Goal: Communication & Community: Answer question/provide support

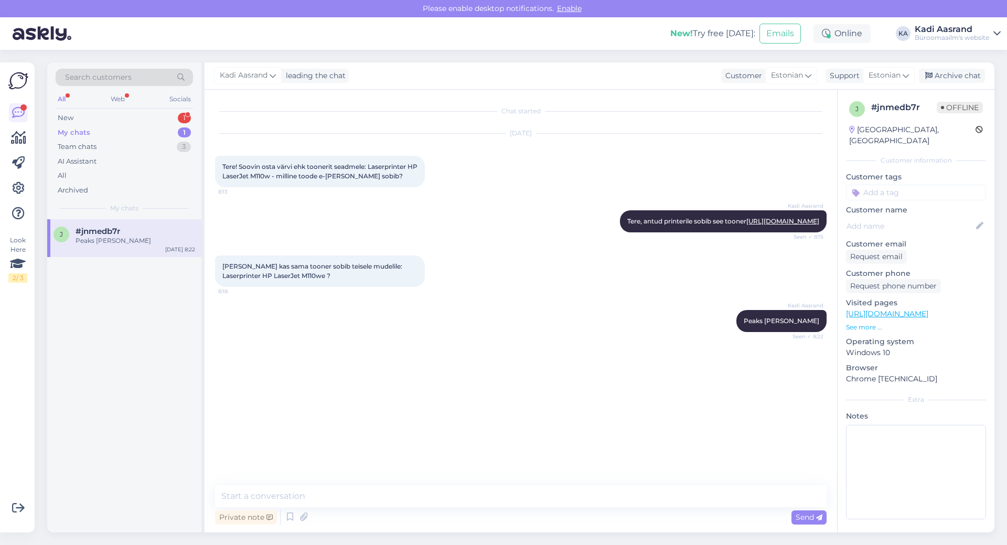
click at [119, 109] on div "Search customers All Web Socials New 1 My chats 1 Team chats 3 AI Assistant All…" at bounding box center [124, 140] width 154 height 157
click at [138, 112] on div "New 1" at bounding box center [124, 118] width 137 height 15
click at [150, 243] on div "Tere, kas teie juurest oleks võimalik tellida A2 suuruses plakat ja hiljem see …" at bounding box center [136, 245] width 120 height 19
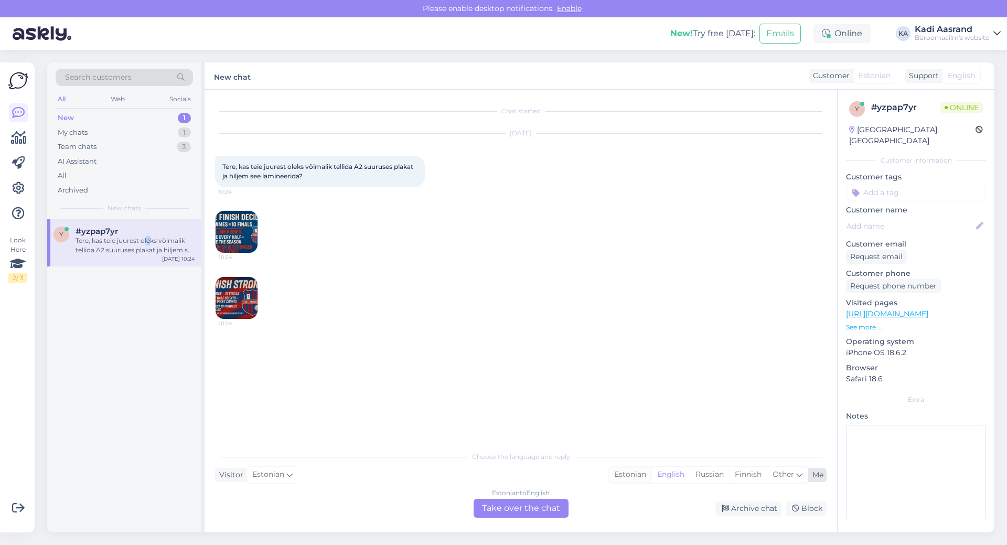
click at [627, 478] on div "Estonian" at bounding box center [630, 475] width 42 height 16
click at [537, 509] on div "Estonian to Estonian Take over the chat" at bounding box center [521, 508] width 95 height 19
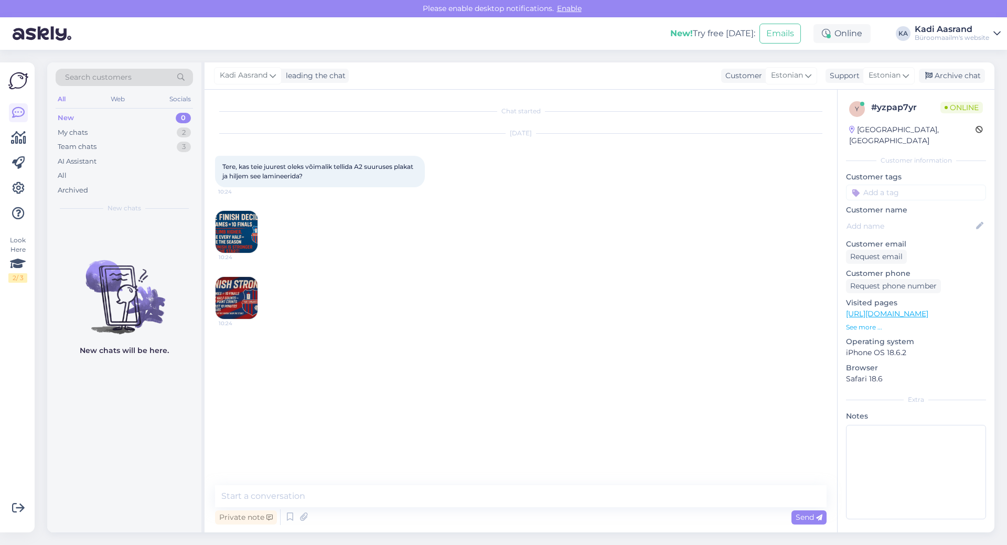
click at [302, 508] on div "Private note Send" at bounding box center [521, 517] width 612 height 20
click at [300, 503] on textarea at bounding box center [521, 496] width 612 height 22
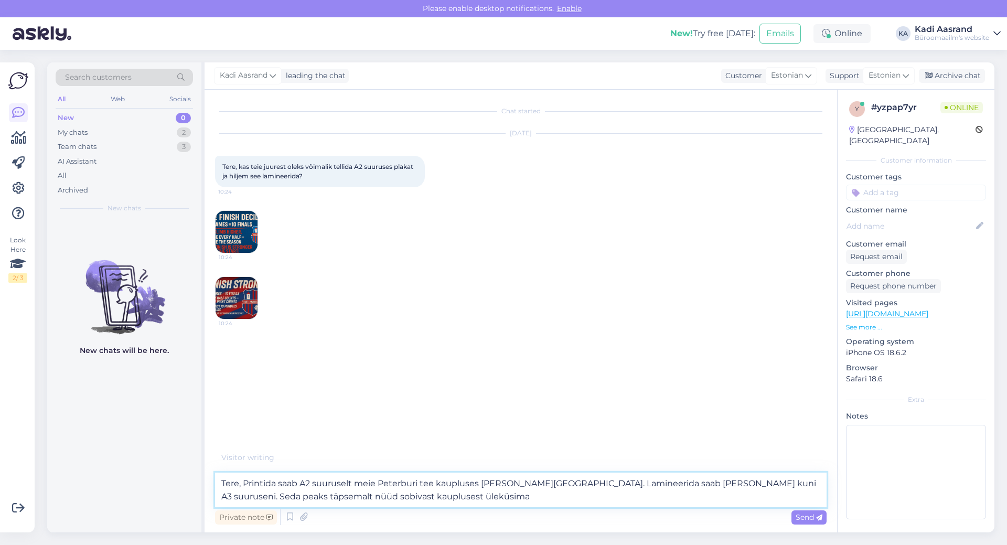
type textarea "Tere, Printida saab A2 suuruselt meie Peterburi tee kaupluses [PERSON_NAME][GEO…"
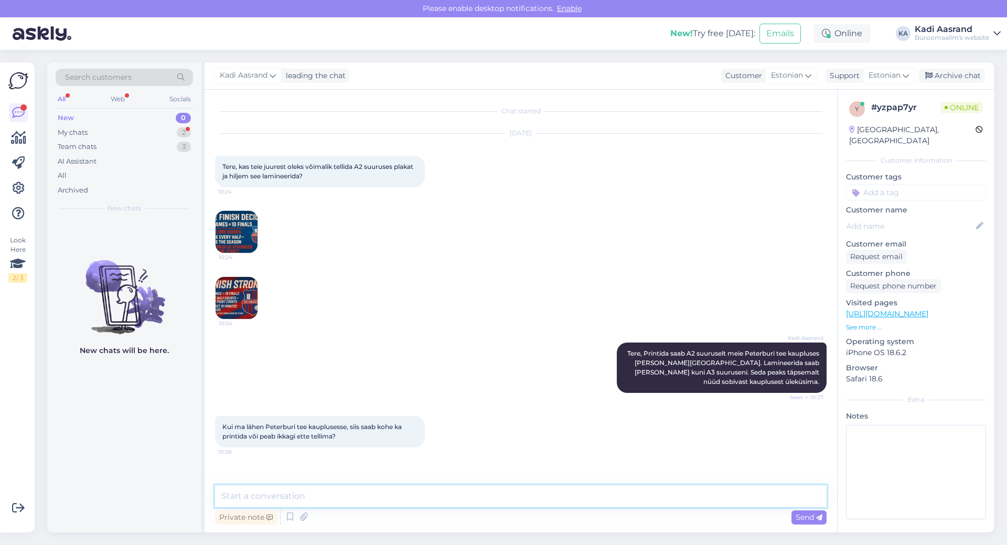
click at [443, 501] on textarea at bounding box center [521, 496] width 612 height 22
click at [274, 499] on textarea "Saab kohe ja printida" at bounding box center [521, 496] width 612 height 22
click at [321, 495] on textarea "Saab kohe ka printida" at bounding box center [521, 496] width 612 height 22
type textarea "Saab kohe ka printida, pole probleemi."
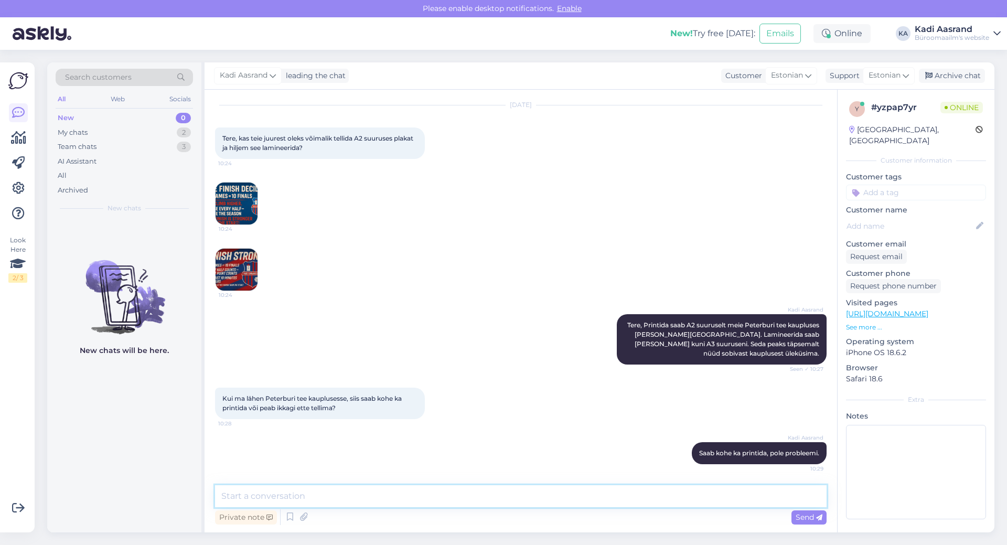
drag, startPoint x: 368, startPoint y: 501, endPoint x: 376, endPoint y: 498, distance: 8.2
click at [370, 501] on textarea at bounding box center [521, 496] width 612 height 22
paste textarea "[EMAIL_ADDRESS][PERSON_NAME][DOMAIN_NAME]"
type textarea "Võin Teile igaks juhuks saata aadressi, et võite [PERSON_NAME] valmis saata fai…"
